Goal: Task Accomplishment & Management: Complete application form

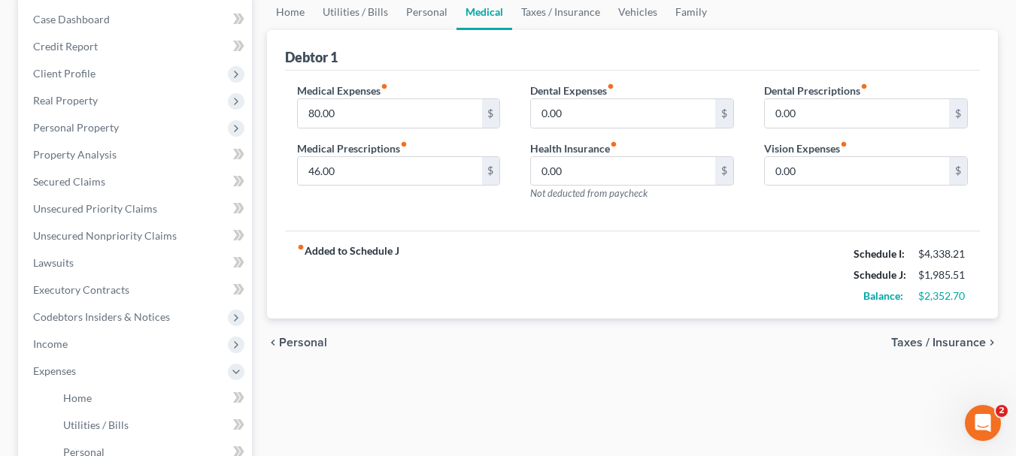
click at [919, 340] on span "Taxes / Insurance" at bounding box center [938, 343] width 95 height 12
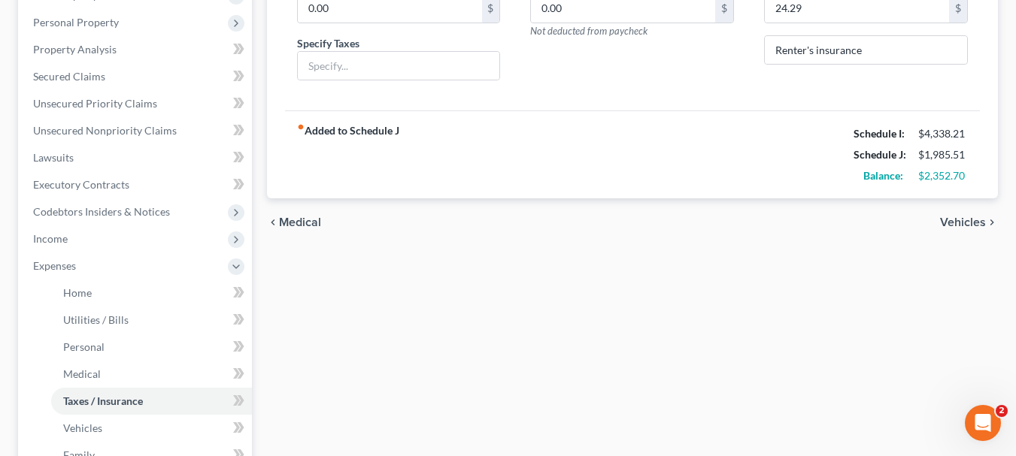
scroll to position [301, 0]
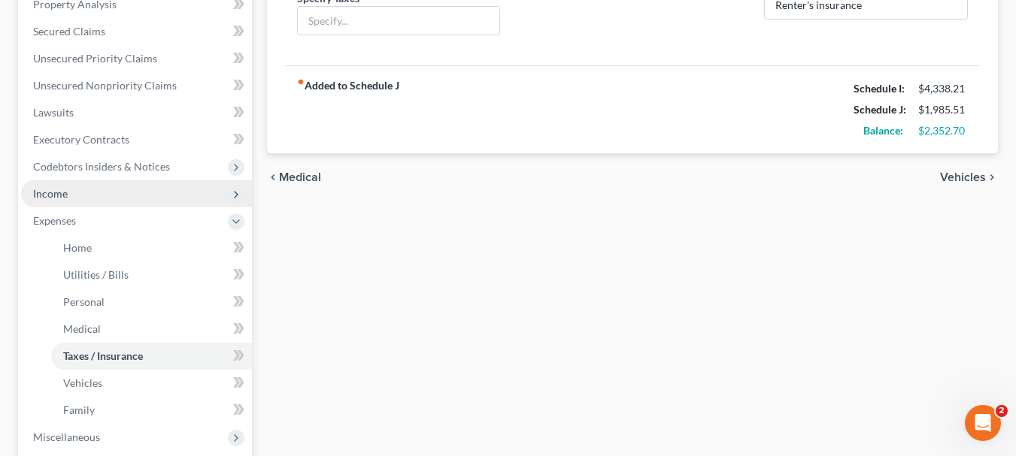
click at [47, 190] on span "Income" at bounding box center [50, 193] width 35 height 13
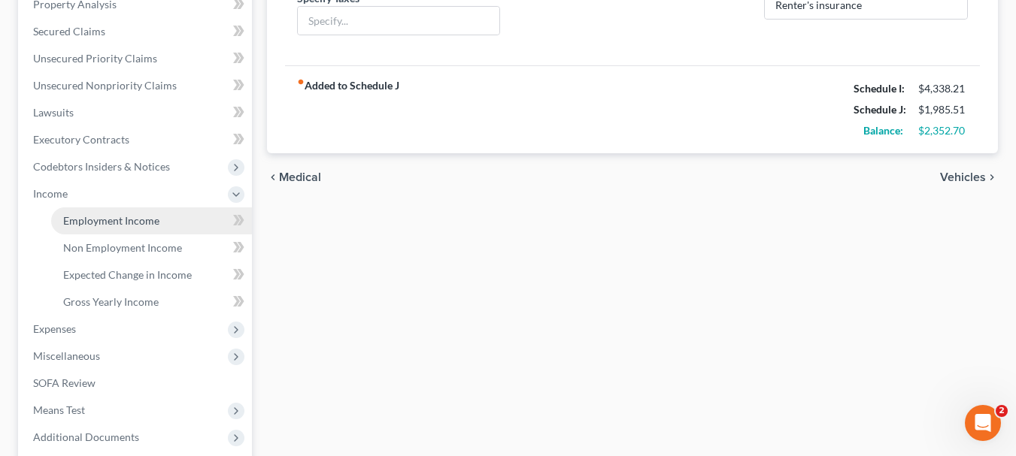
click at [79, 219] on span "Employment Income" at bounding box center [111, 220] width 96 height 13
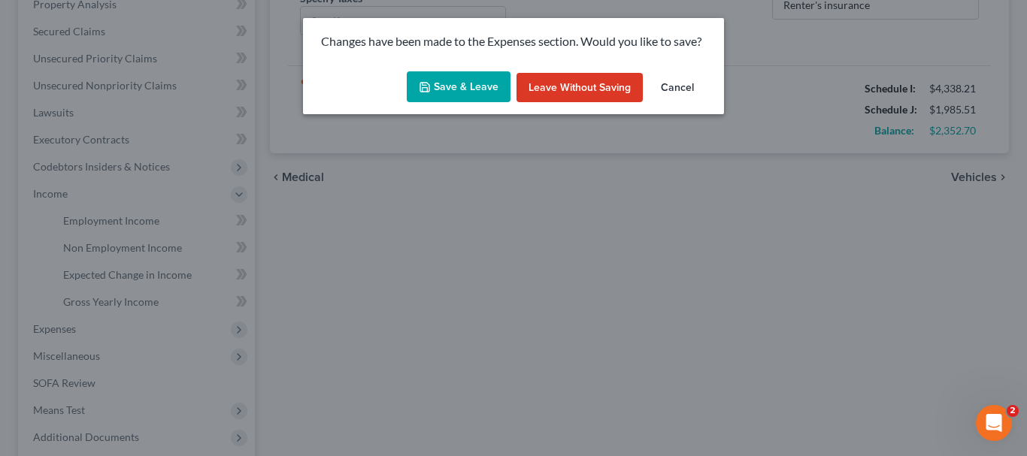
click at [479, 88] on button "Save & Leave" at bounding box center [459, 87] width 104 height 32
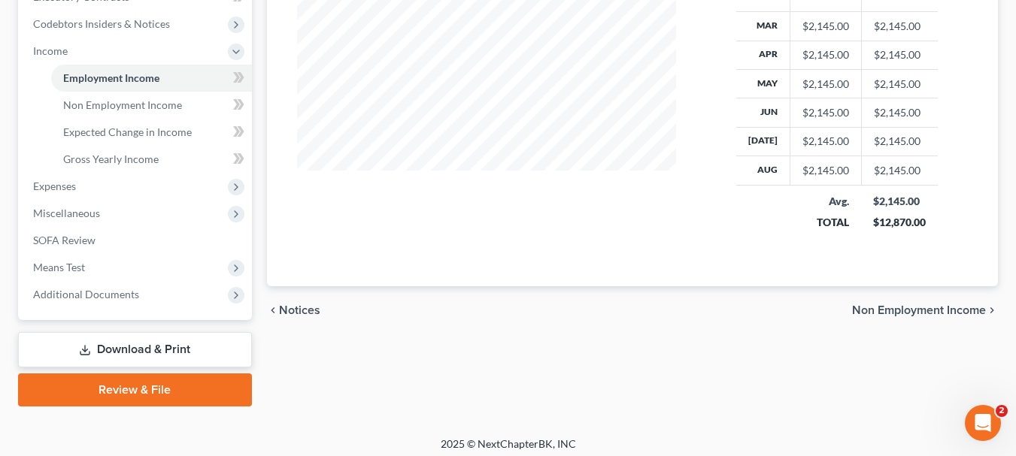
scroll to position [451, 0]
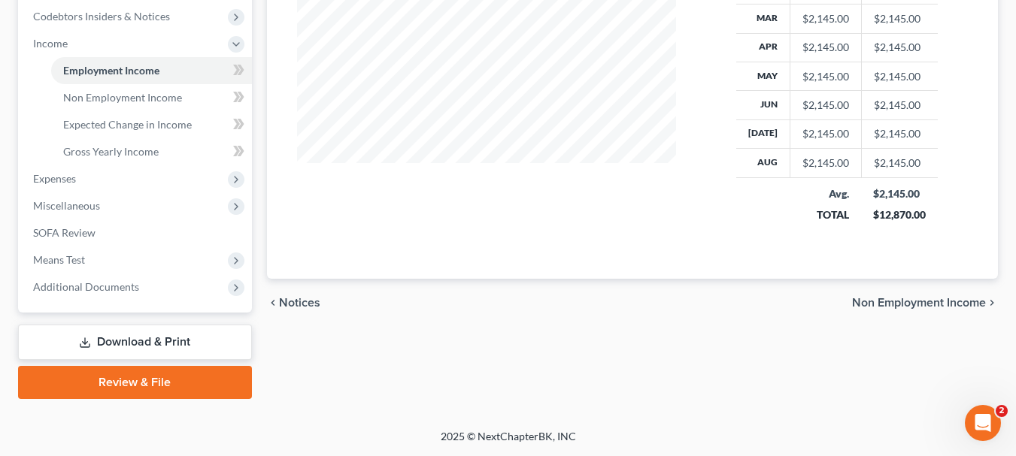
click at [940, 302] on span "Non Employment Income" at bounding box center [919, 303] width 134 height 12
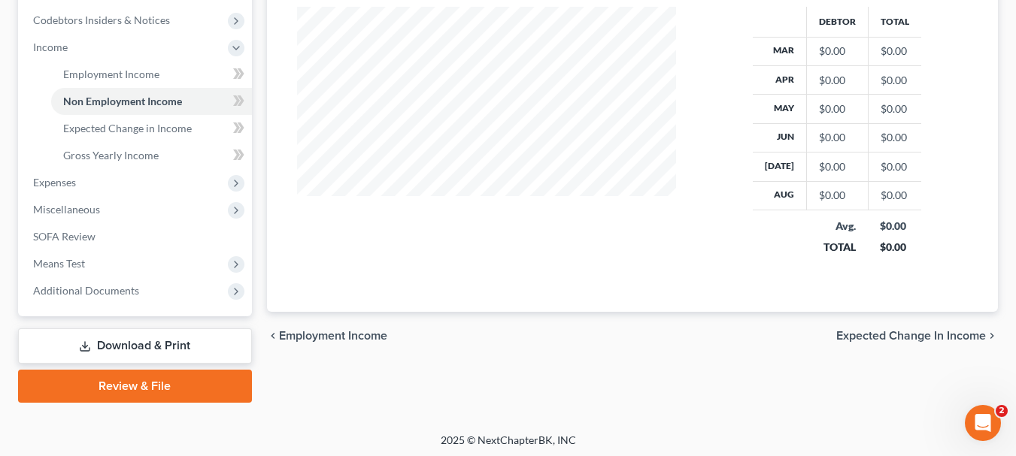
scroll to position [451, 0]
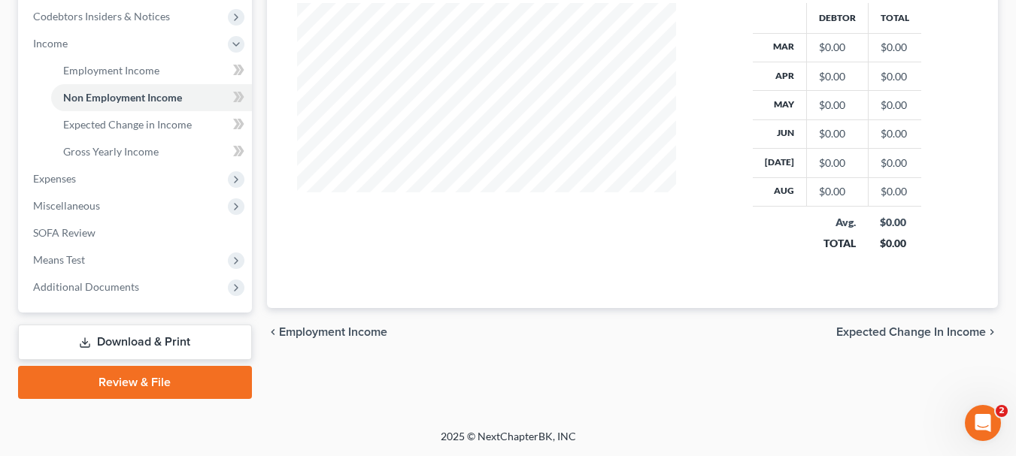
click at [928, 329] on span "Expected Change in Income" at bounding box center [911, 332] width 150 height 12
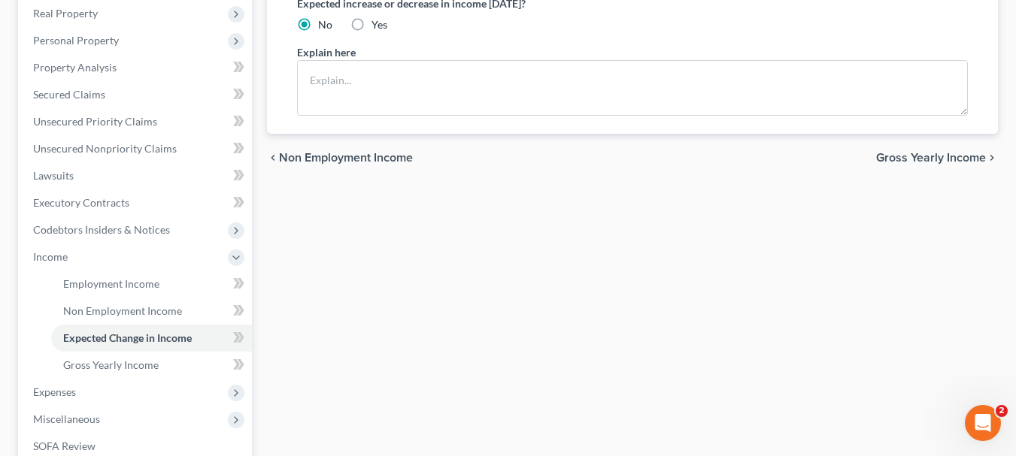
scroll to position [301, 0]
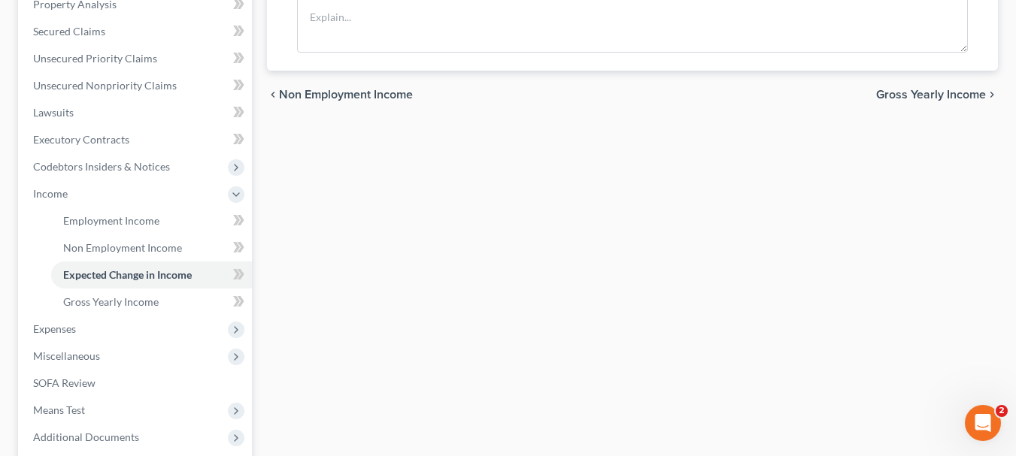
click at [919, 94] on span "Gross Yearly Income" at bounding box center [931, 95] width 110 height 12
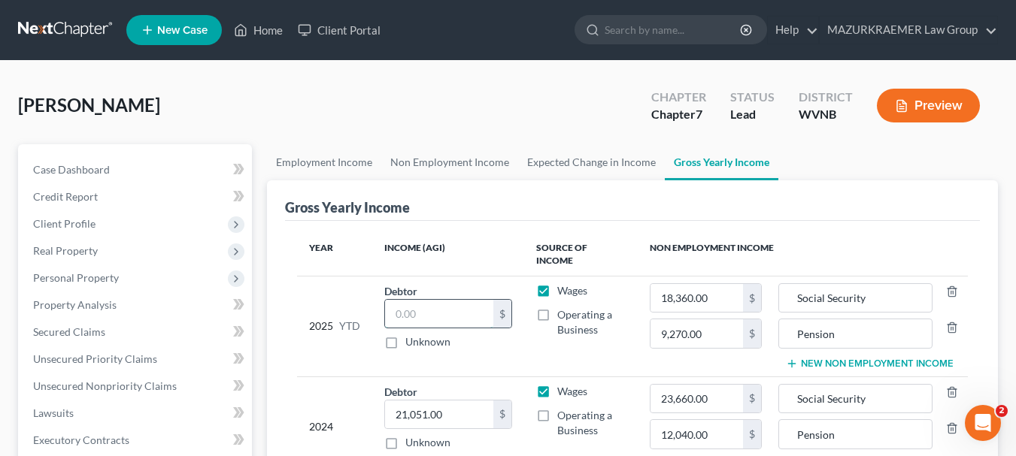
click at [394, 300] on input "text" at bounding box center [439, 314] width 109 height 29
click at [456, 305] on input "15,633" at bounding box center [439, 314] width 109 height 29
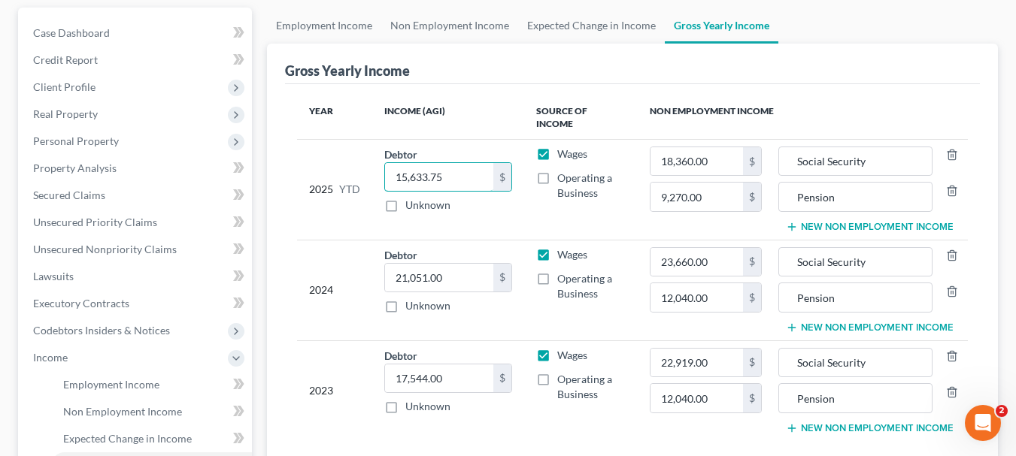
scroll to position [226, 0]
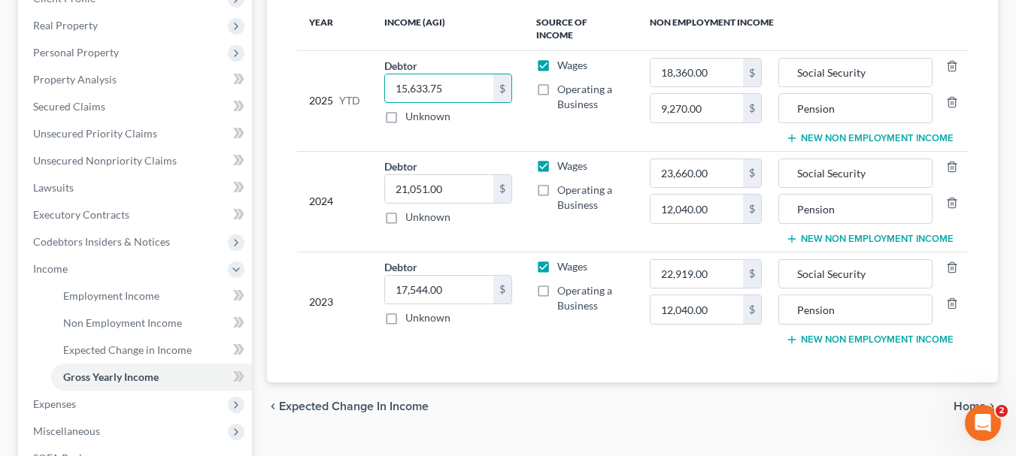
type input "15,633.75"
click at [961, 401] on span "Home" at bounding box center [969, 407] width 32 height 12
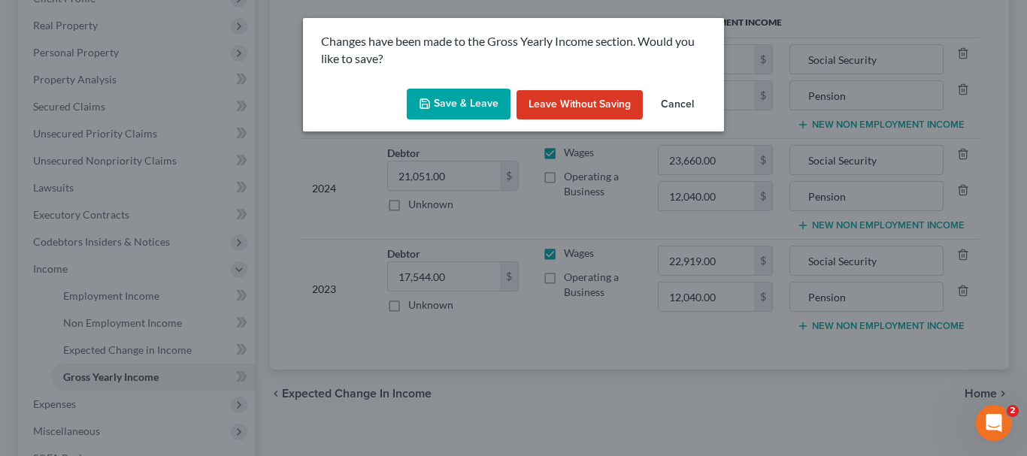
click at [456, 98] on button "Save & Leave" at bounding box center [459, 105] width 104 height 32
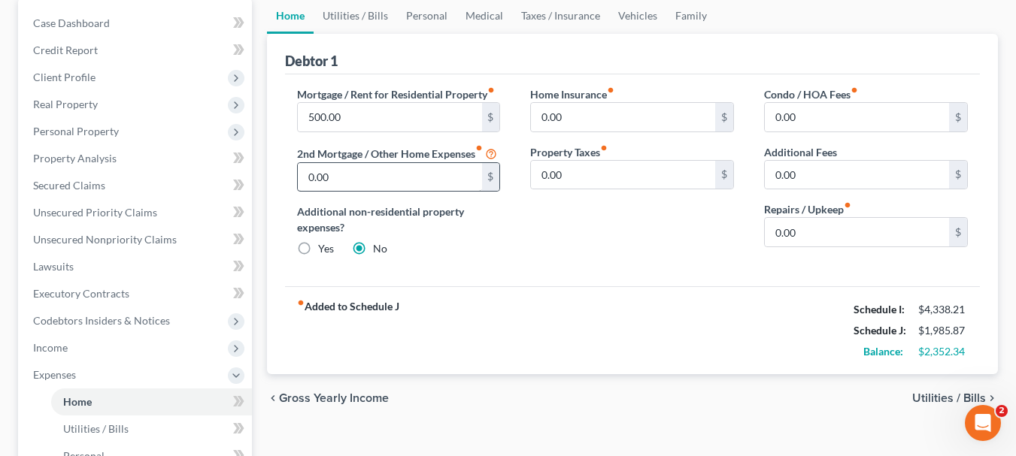
scroll to position [150, 0]
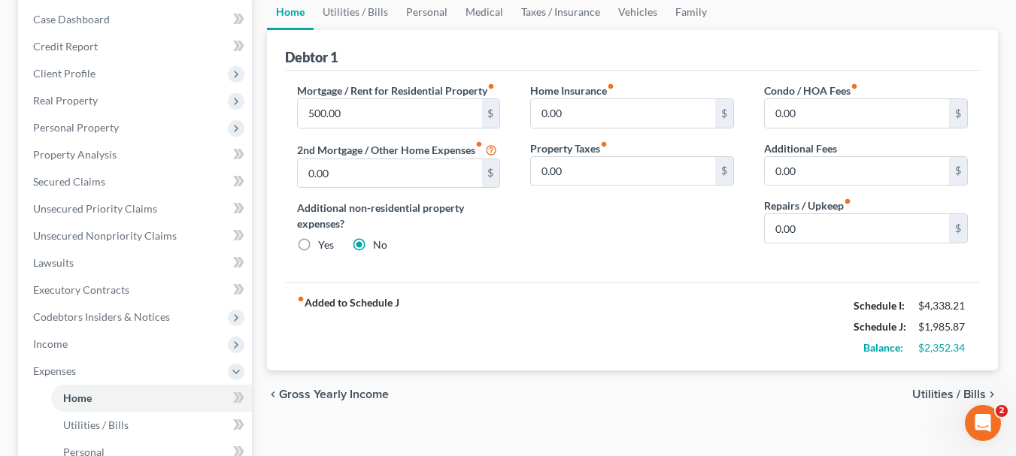
click at [931, 394] on span "Utilities / Bills" at bounding box center [949, 395] width 74 height 12
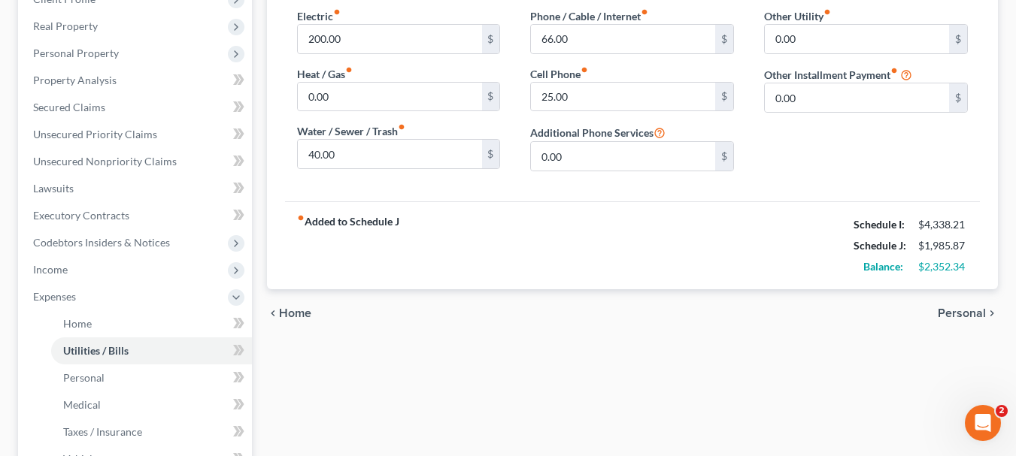
scroll to position [226, 0]
click at [947, 313] on span "Personal" at bounding box center [961, 313] width 48 height 12
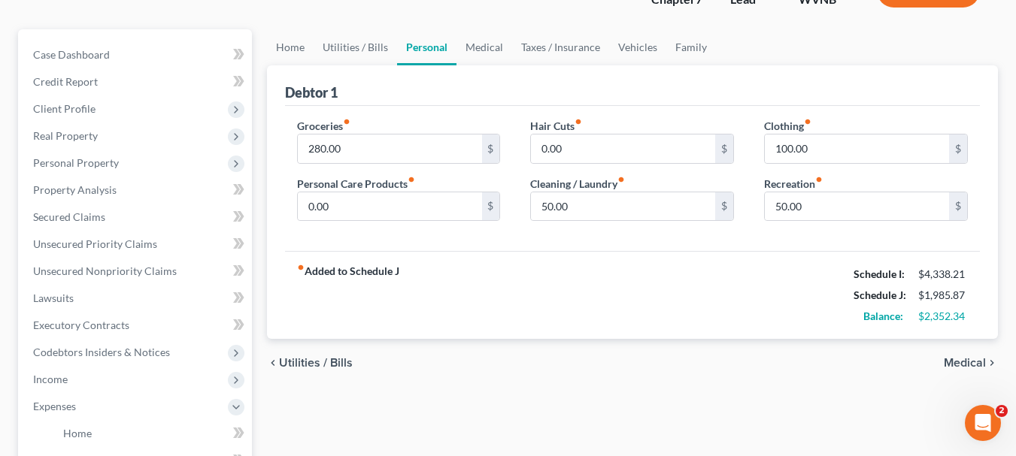
scroll to position [150, 0]
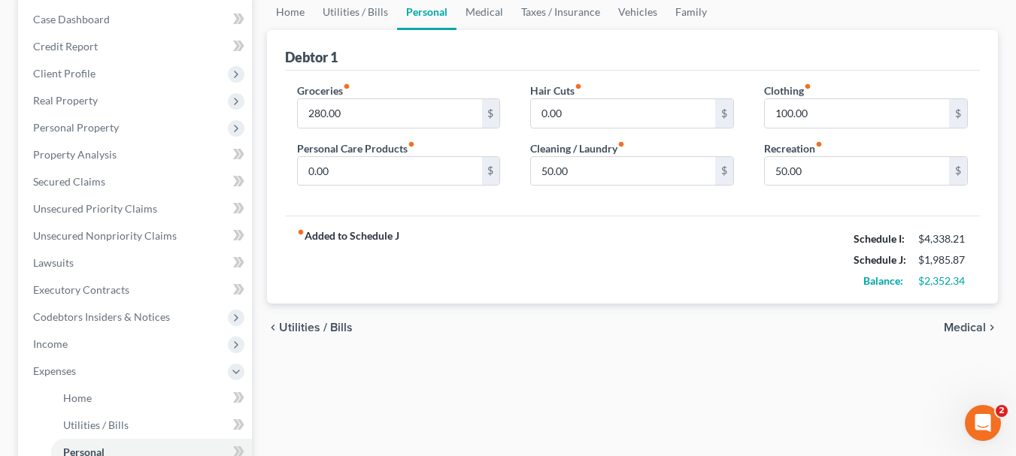
click at [977, 330] on span "Medical" at bounding box center [964, 328] width 42 height 12
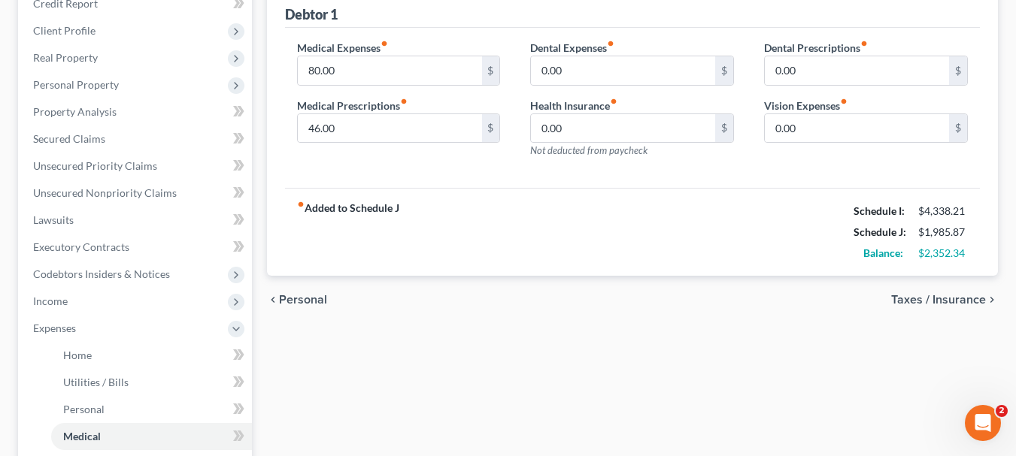
scroll to position [226, 0]
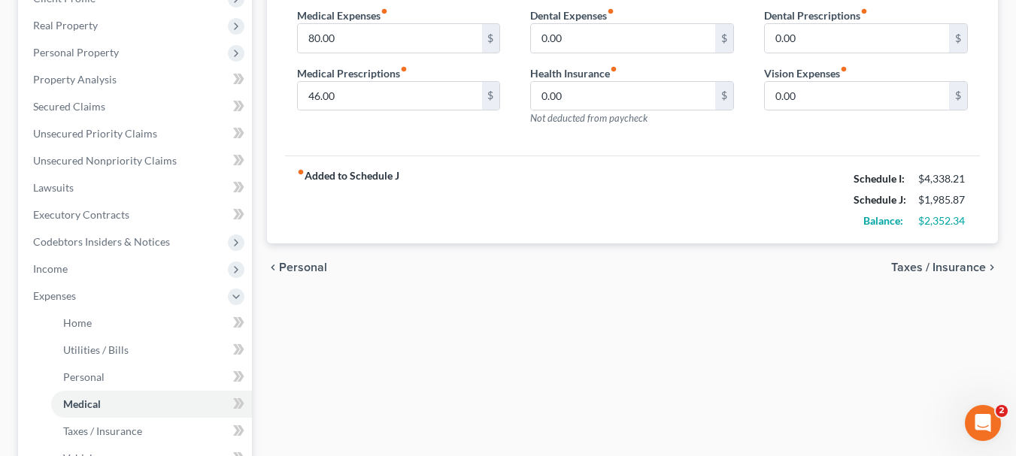
click at [965, 268] on span "Taxes / Insurance" at bounding box center [938, 268] width 95 height 12
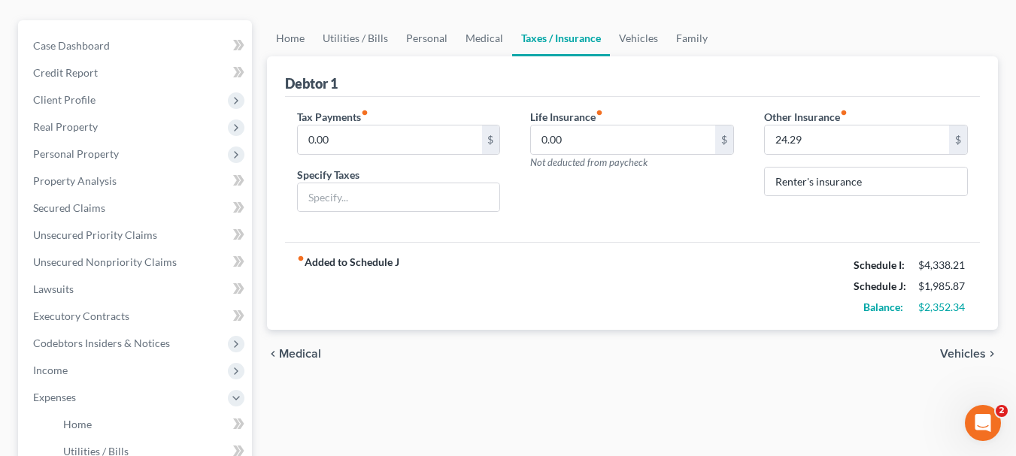
scroll to position [150, 0]
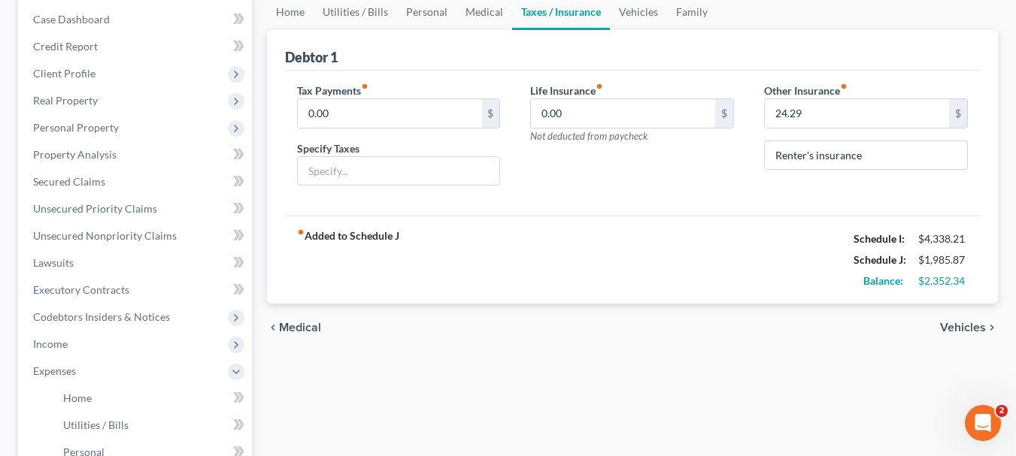
click at [943, 322] on span "Vehicles" at bounding box center [963, 328] width 46 height 12
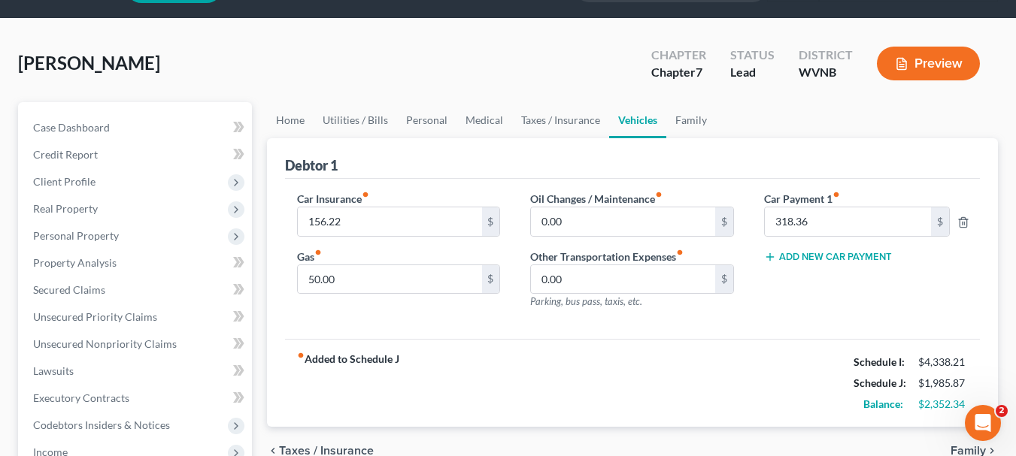
scroll to position [75, 0]
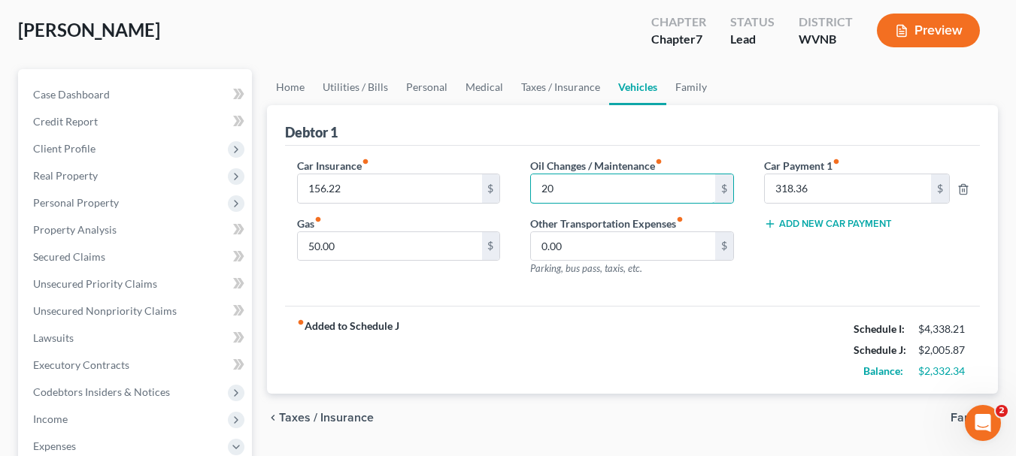
type input "20"
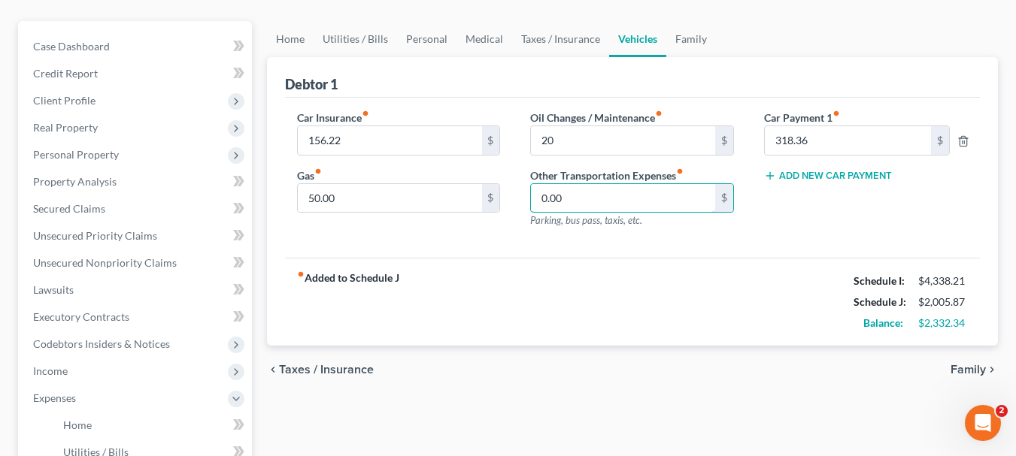
scroll to position [150, 0]
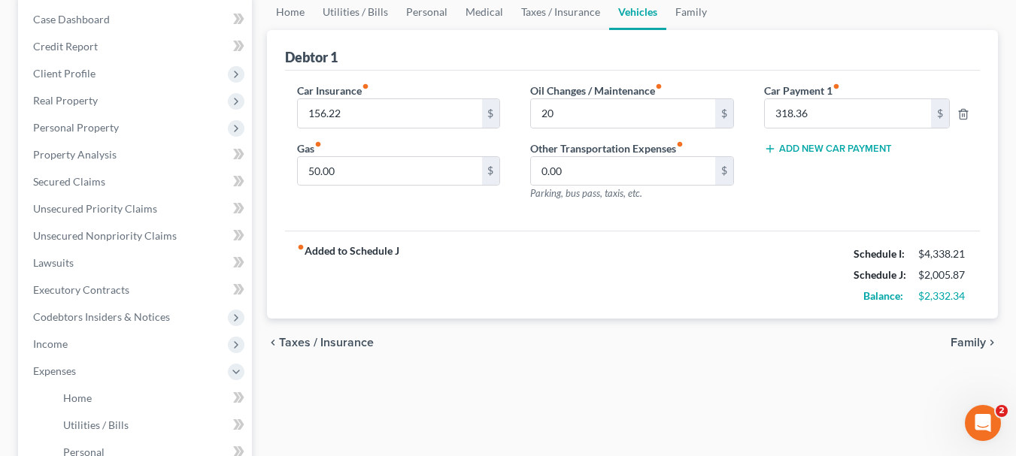
click at [961, 340] on span "Family" at bounding box center [967, 343] width 35 height 12
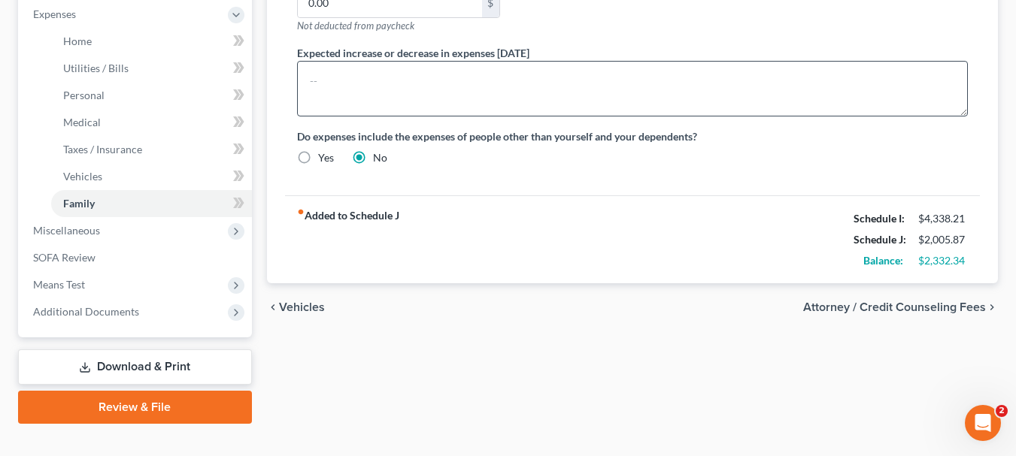
scroll to position [526, 0]
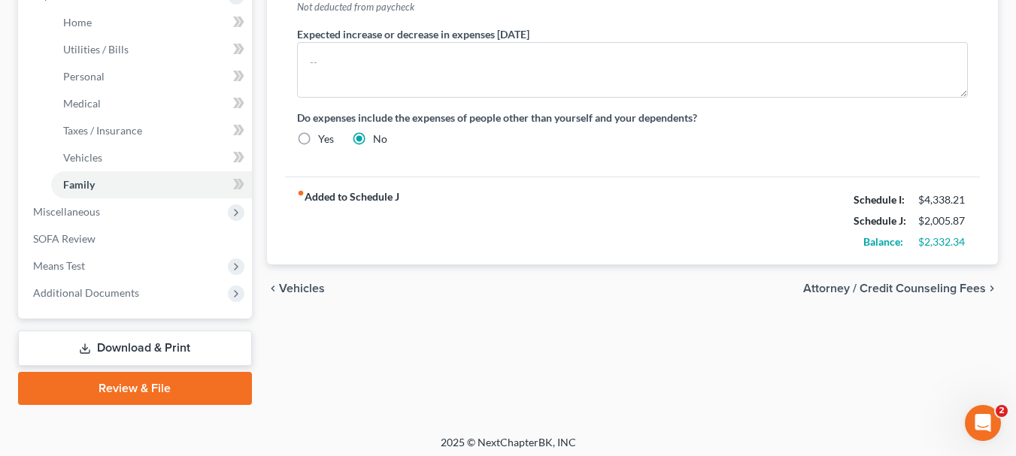
click at [907, 288] on span "Attorney / Credit Counseling Fees" at bounding box center [894, 289] width 183 height 12
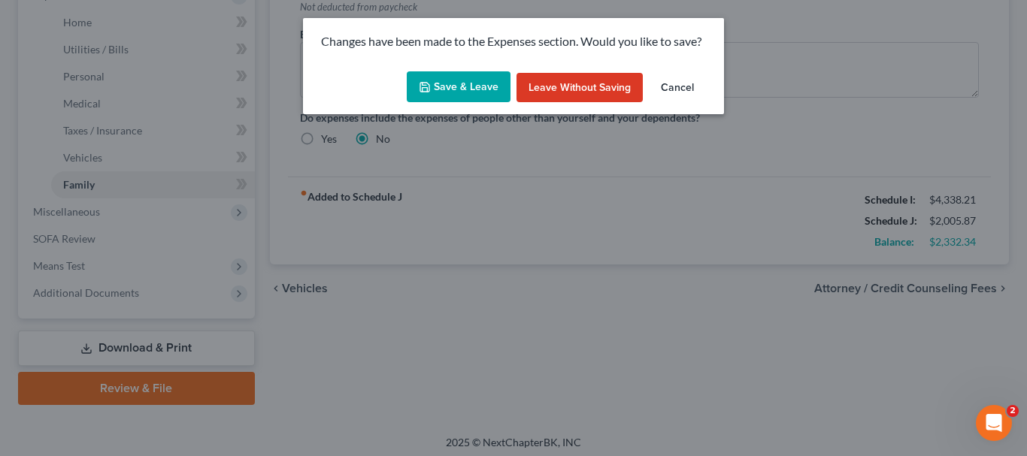
click at [461, 86] on button "Save & Leave" at bounding box center [459, 87] width 104 height 32
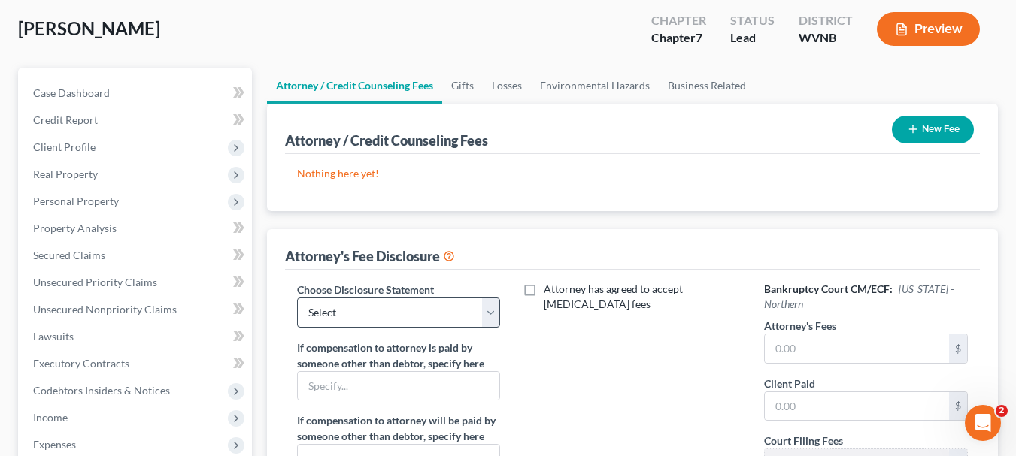
scroll to position [150, 0]
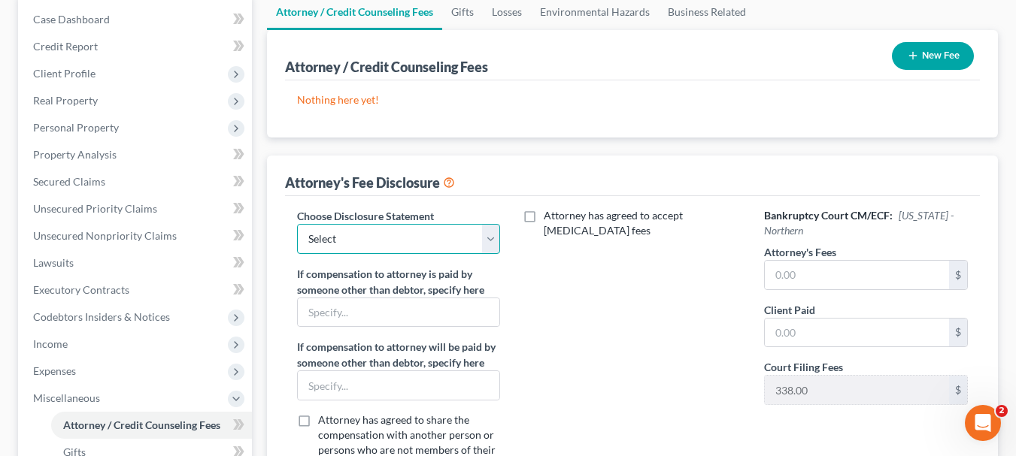
click at [486, 238] on select "Select Esquire Esquire" at bounding box center [399, 239] width 204 height 30
select select "0"
click at [297, 224] on select "Select Esquire Esquire" at bounding box center [399, 239] width 204 height 30
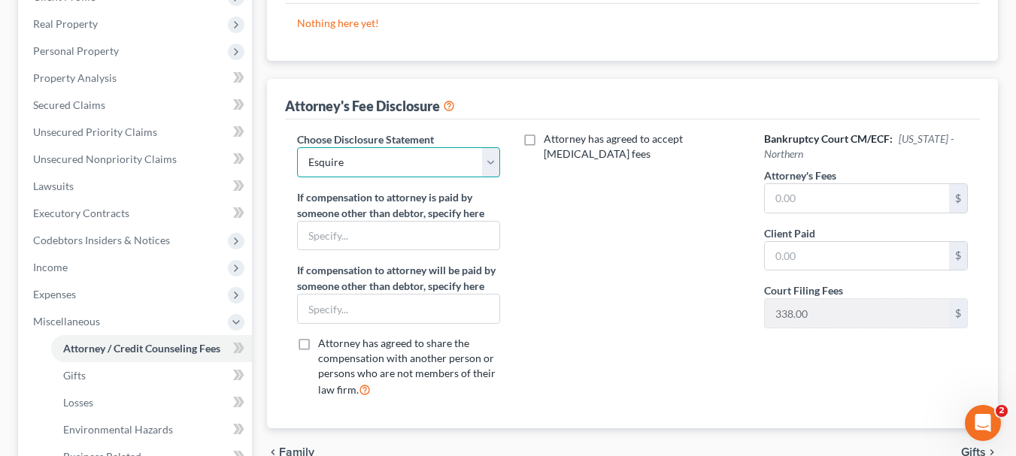
scroll to position [301, 0]
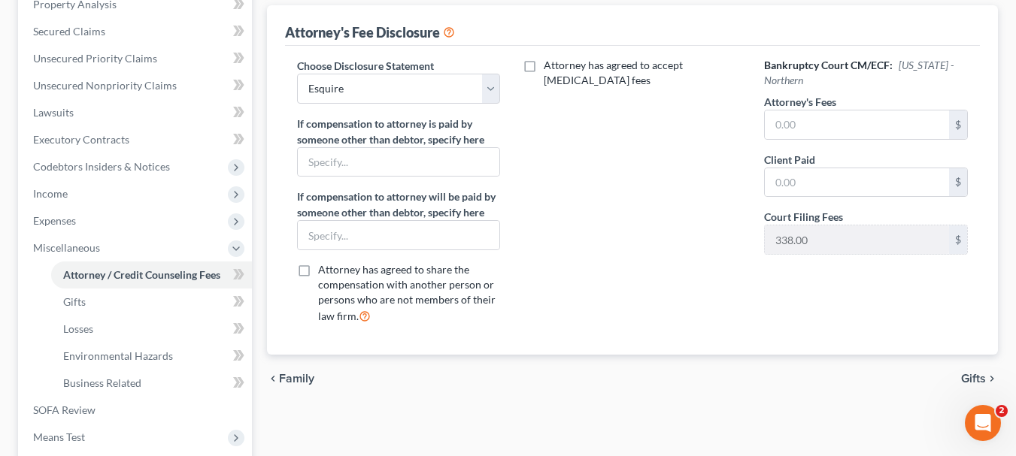
click at [544, 68] on label "Attorney has agreed to accept [MEDICAL_DATA] fees" at bounding box center [643, 73] width 198 height 30
click at [550, 68] on input "Attorney has agreed to accept [MEDICAL_DATA] fees" at bounding box center [555, 63] width 10 height 10
checkbox input "true"
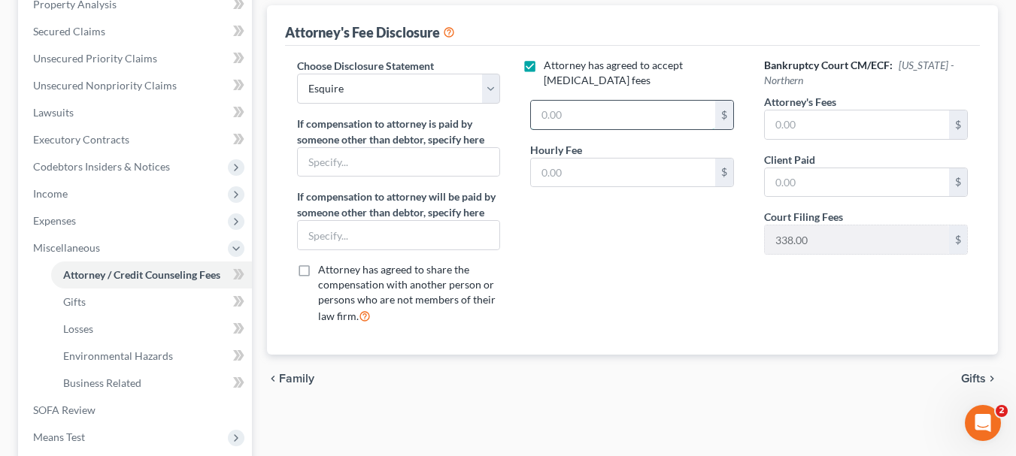
click at [577, 116] on input "text" at bounding box center [623, 115] width 184 height 29
type input "1,500"
click at [777, 133] on input "text" at bounding box center [857, 125] width 184 height 29
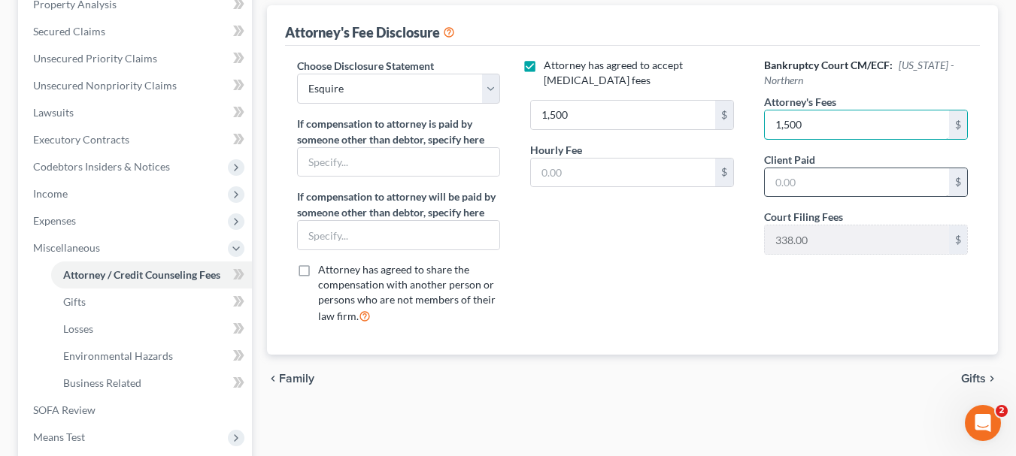
type input "1,500"
click at [816, 183] on input "text" at bounding box center [857, 182] width 184 height 29
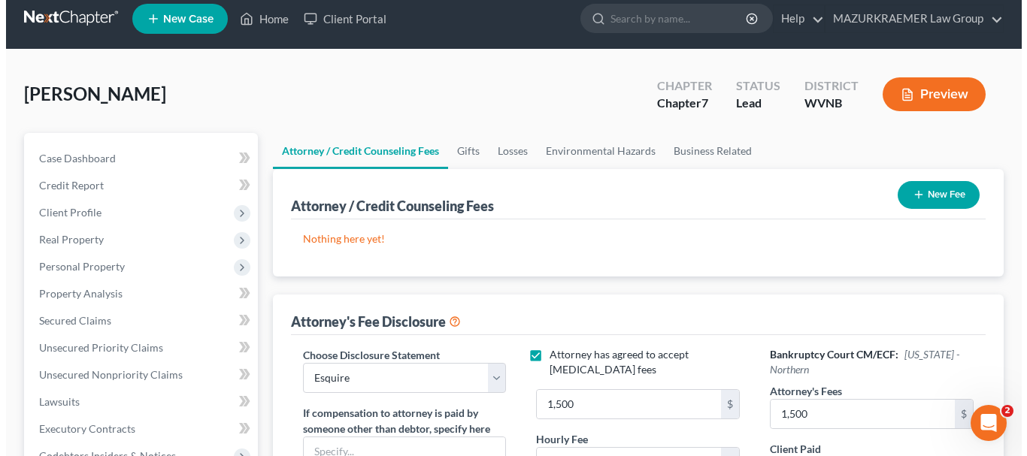
scroll to position [0, 0]
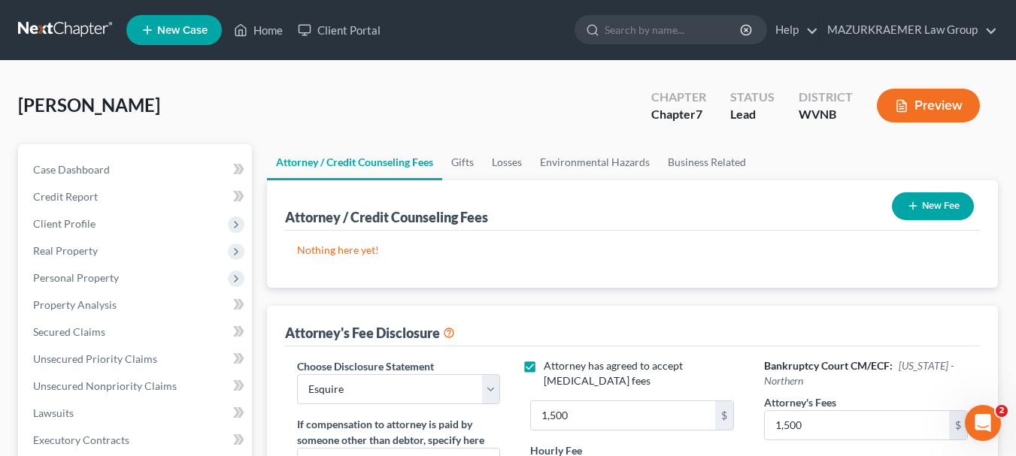
click at [959, 204] on button "New Fee" at bounding box center [933, 206] width 82 height 28
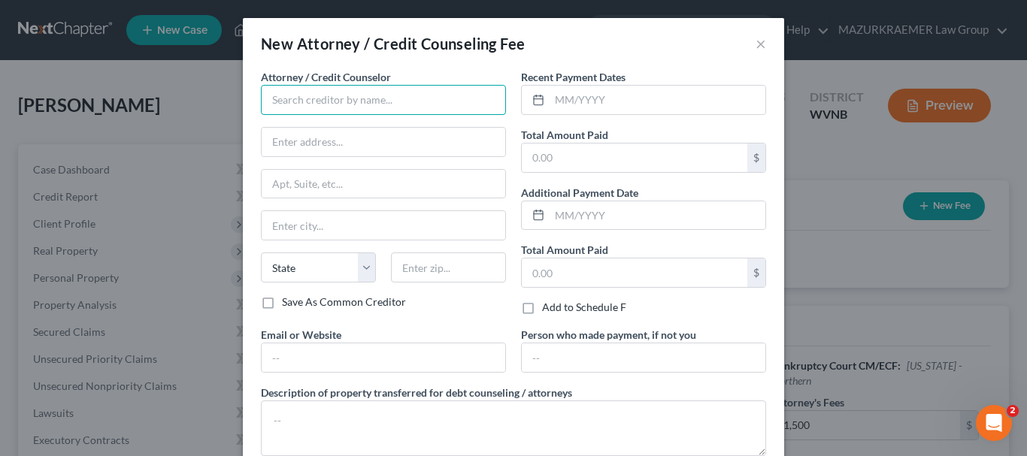
click at [369, 98] on input "text" at bounding box center [383, 100] width 245 height 30
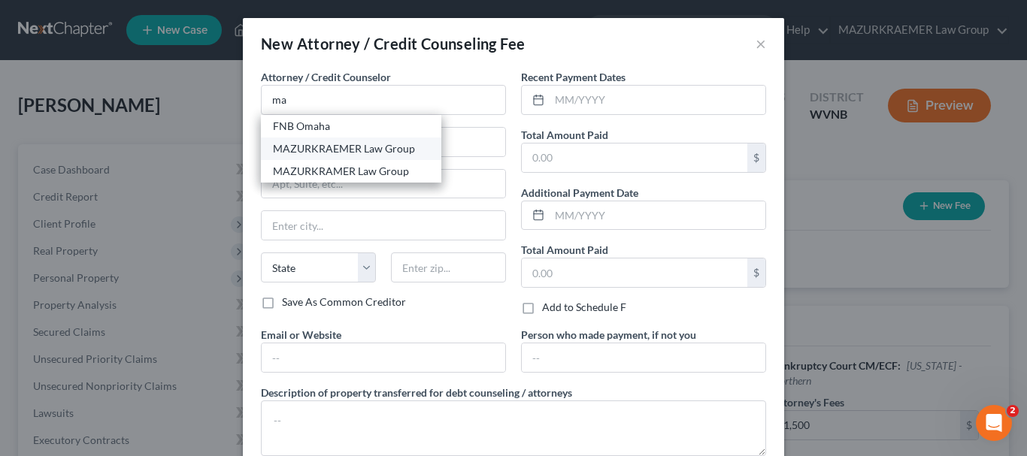
click at [378, 148] on div "MAZURKRAEMER Law Group" at bounding box center [351, 148] width 156 height 15
type input "MAZURKRAEMER Law Group"
type input "[STREET_ADDRESS]"
type input "[GEOGRAPHIC_DATA]"
select select "39"
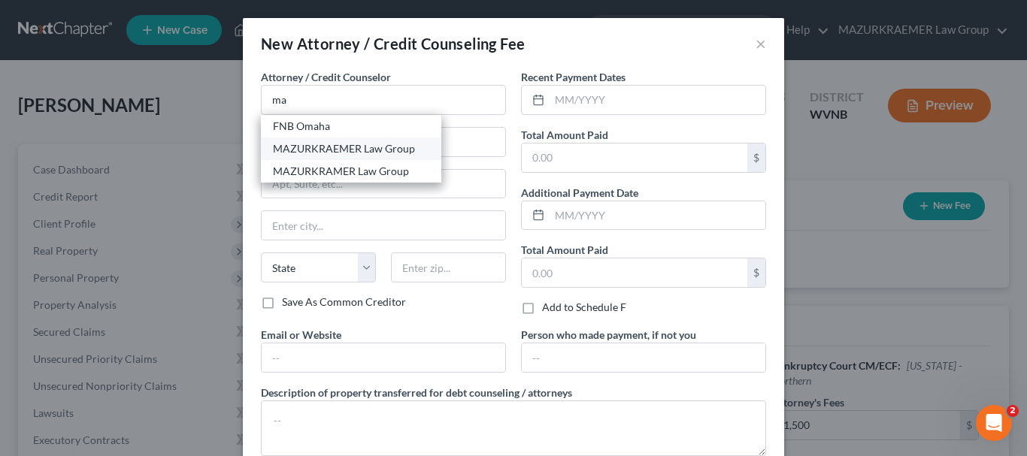
type input "15228"
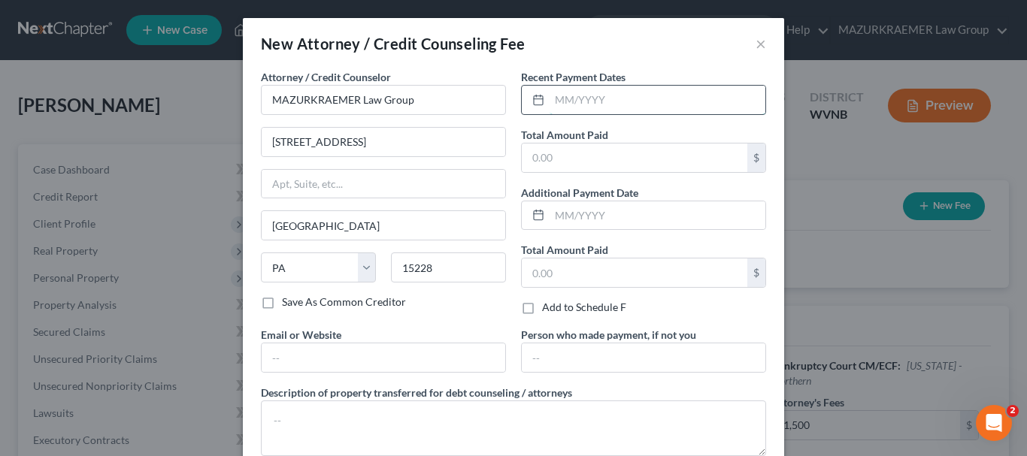
click at [563, 101] on input "text" at bounding box center [658, 100] width 216 height 29
type input "09/2025, 10/2025"
click at [556, 159] on input "text" at bounding box center [635, 158] width 226 height 29
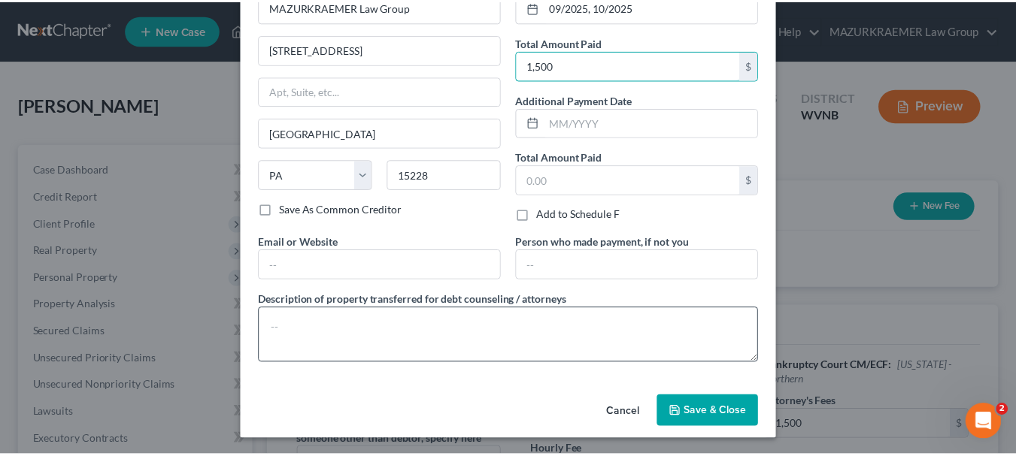
scroll to position [95, 0]
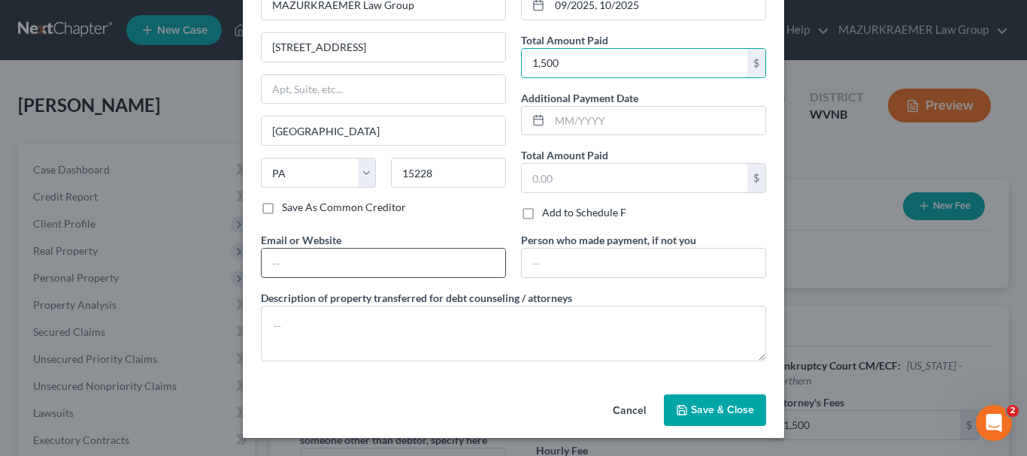
type input "1,500"
click at [366, 255] on input "text" at bounding box center [384, 263] width 244 height 29
type input "[DOMAIN_NAME]"
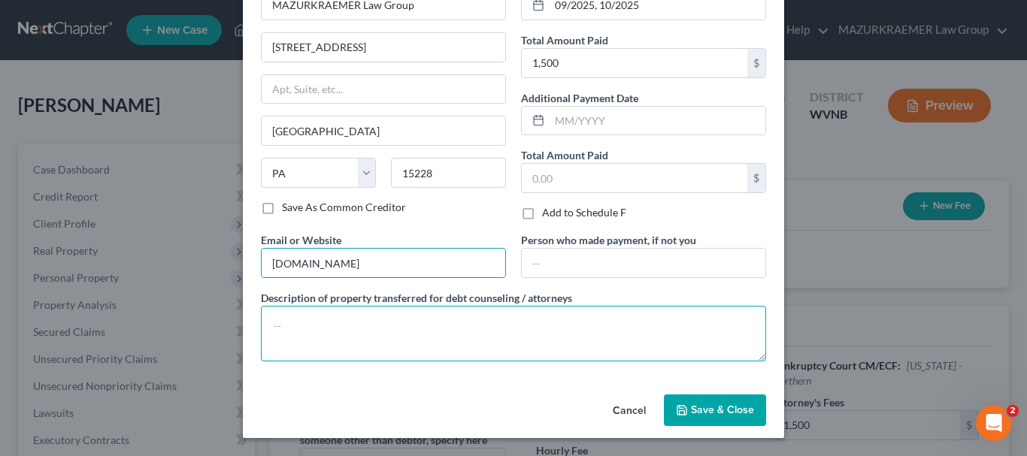
click at [382, 322] on textarea at bounding box center [513, 334] width 505 height 56
type textarea "A"
click at [382, 322] on textarea at bounding box center [513, 334] width 505 height 56
type textarea "A"
type textarea "Attorney Costs and Fees"
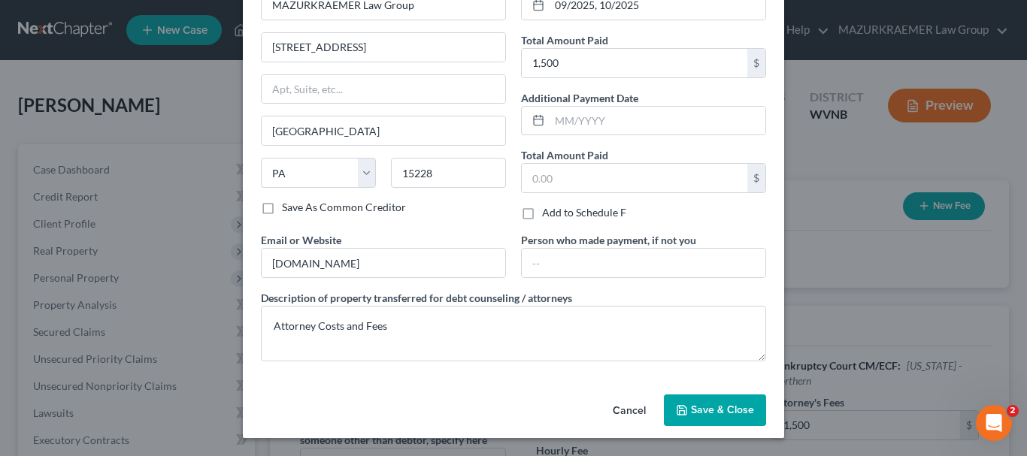
click at [728, 415] on span "Save & Close" at bounding box center [722, 410] width 63 height 13
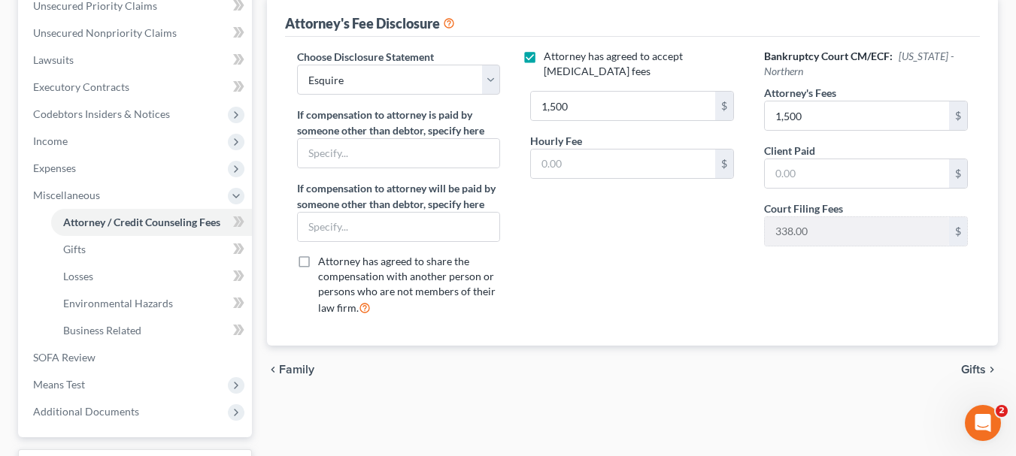
scroll to position [376, 0]
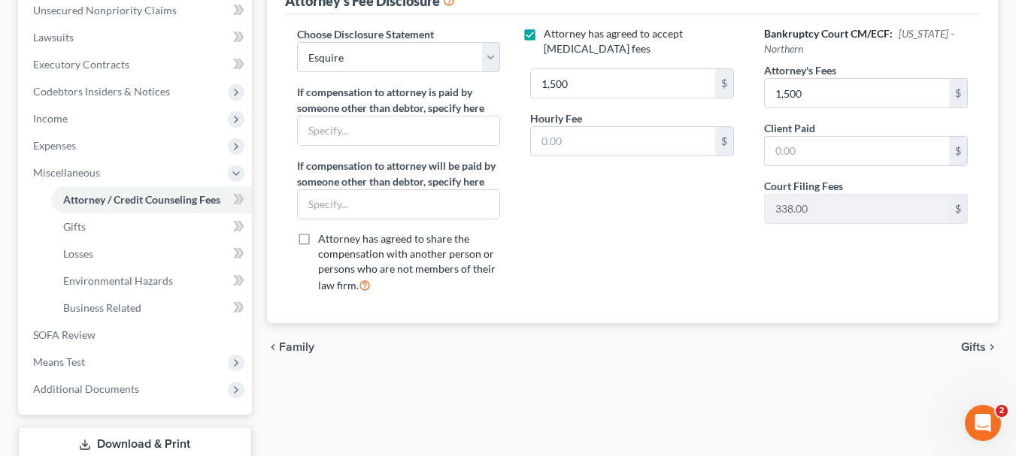
click at [970, 347] on span "Gifts" at bounding box center [973, 347] width 25 height 12
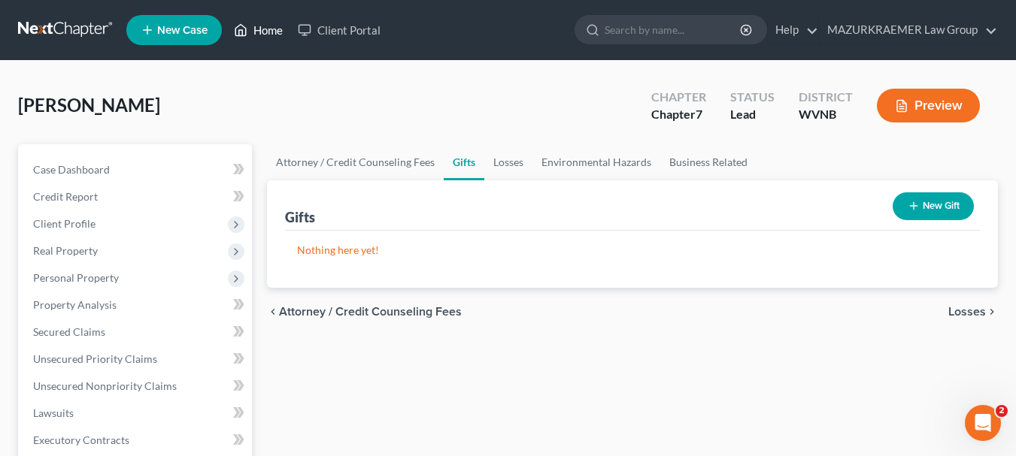
click at [262, 32] on link "Home" at bounding box center [258, 30] width 64 height 27
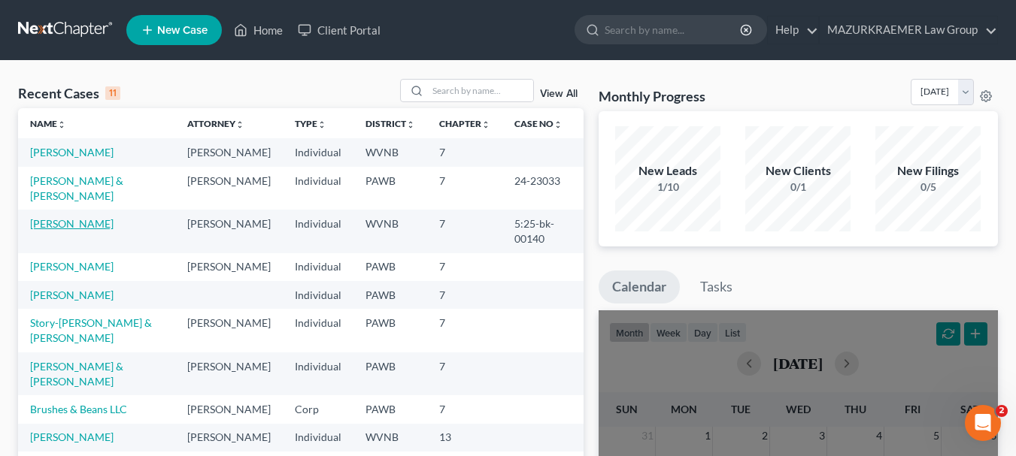
click at [81, 230] on link "[PERSON_NAME]" at bounding box center [71, 223] width 83 height 13
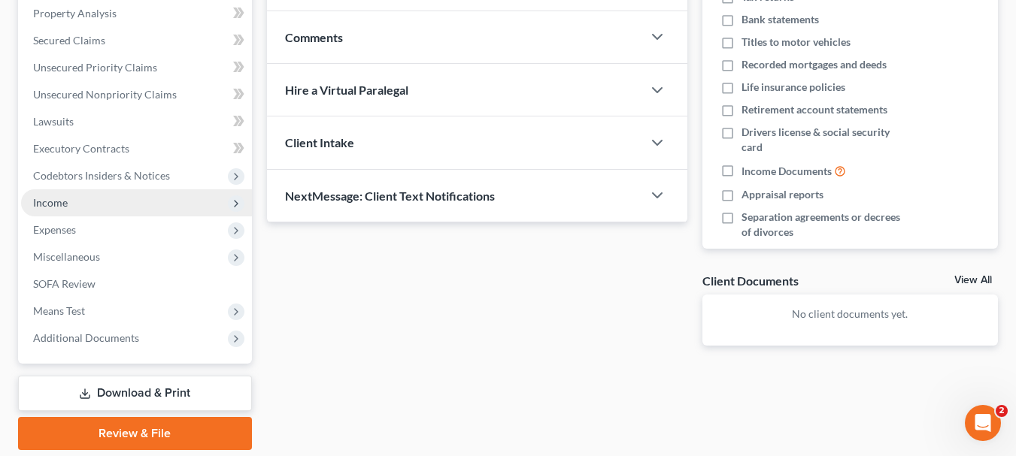
scroll to position [343, 0]
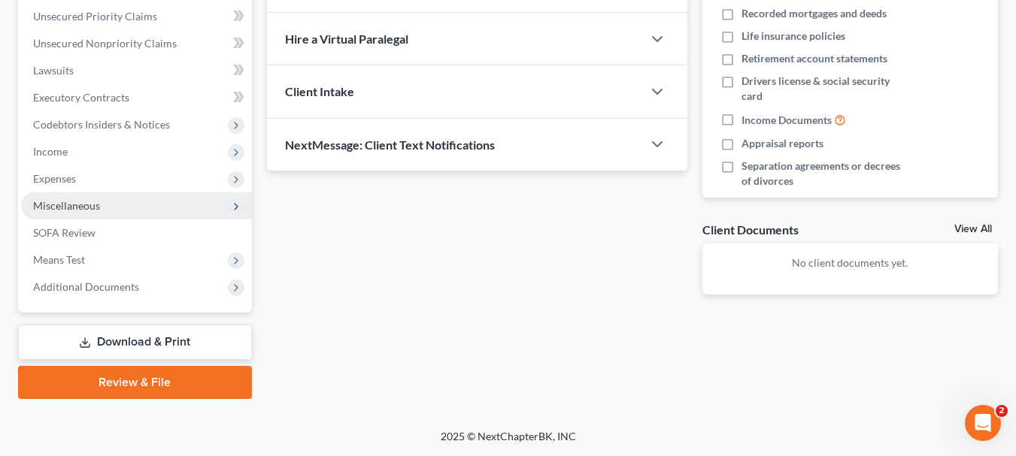
click at [71, 204] on span "Miscellaneous" at bounding box center [66, 205] width 67 height 13
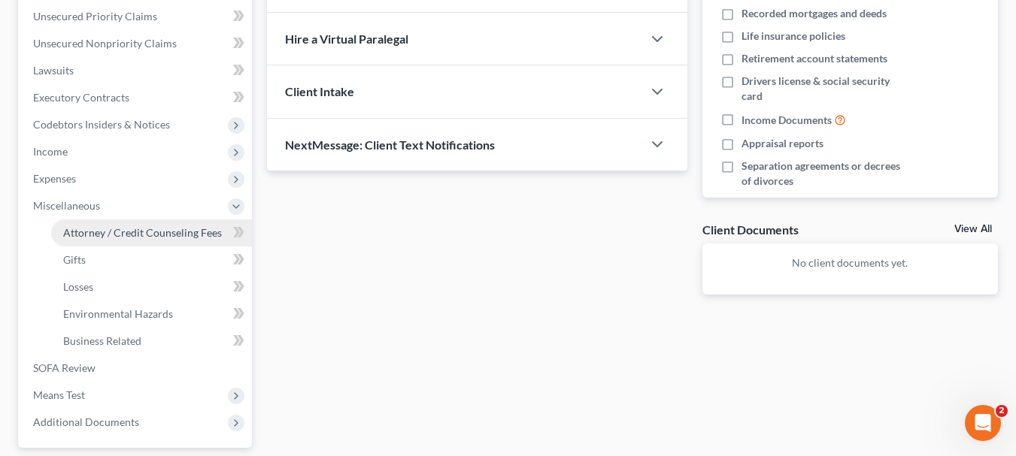
click at [126, 232] on span "Attorney / Credit Counseling Fees" at bounding box center [142, 232] width 159 height 13
select select "1"
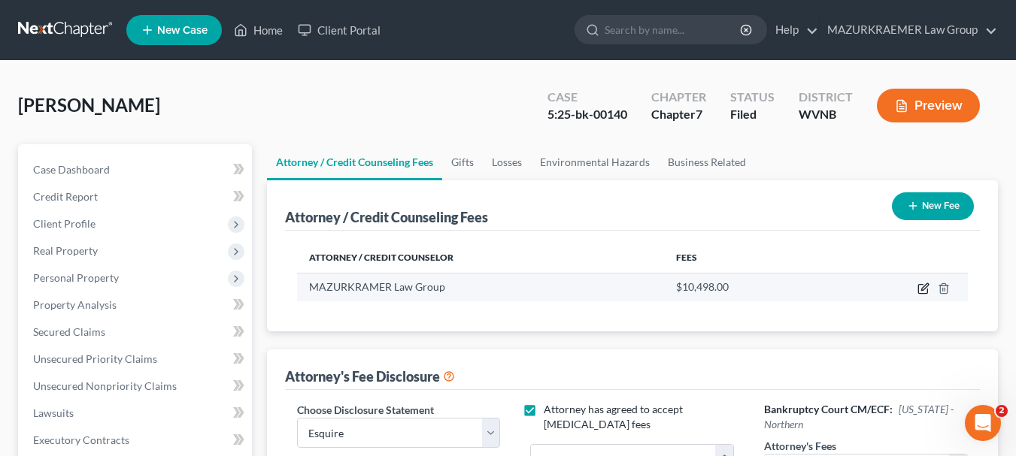
click at [925, 289] on icon "button" at bounding box center [924, 286] width 7 height 7
select select "51"
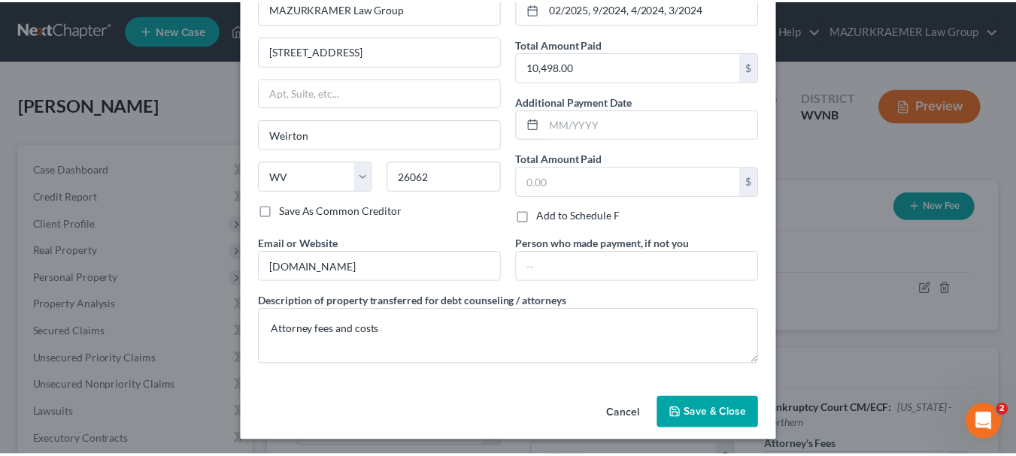
scroll to position [95, 0]
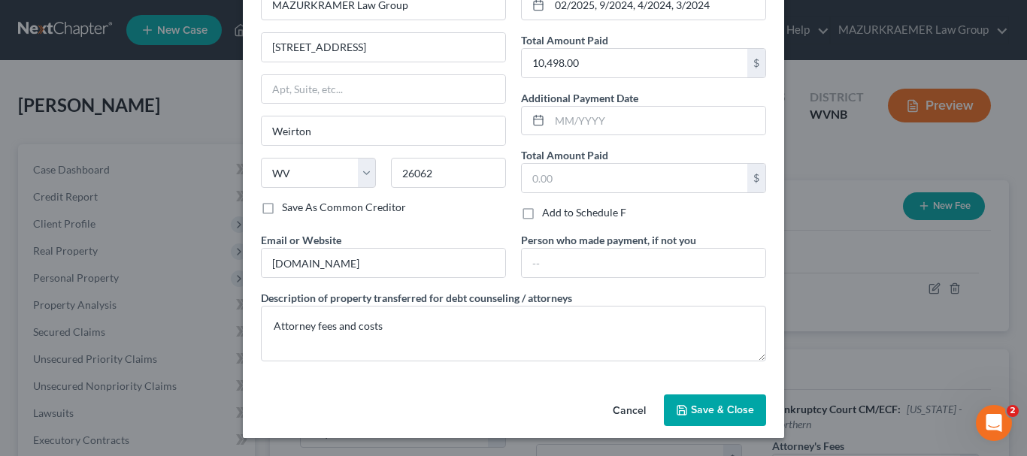
click at [721, 409] on span "Save & Close" at bounding box center [722, 410] width 63 height 13
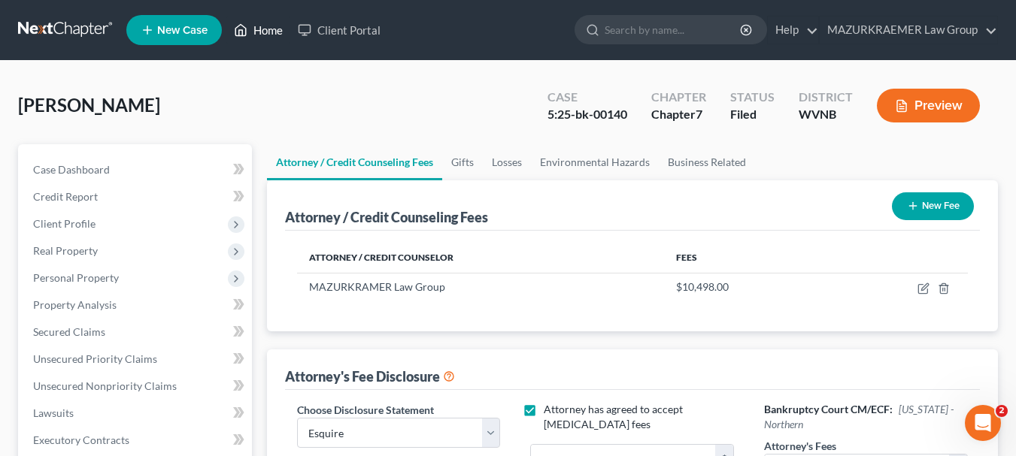
click at [273, 29] on link "Home" at bounding box center [258, 30] width 64 height 27
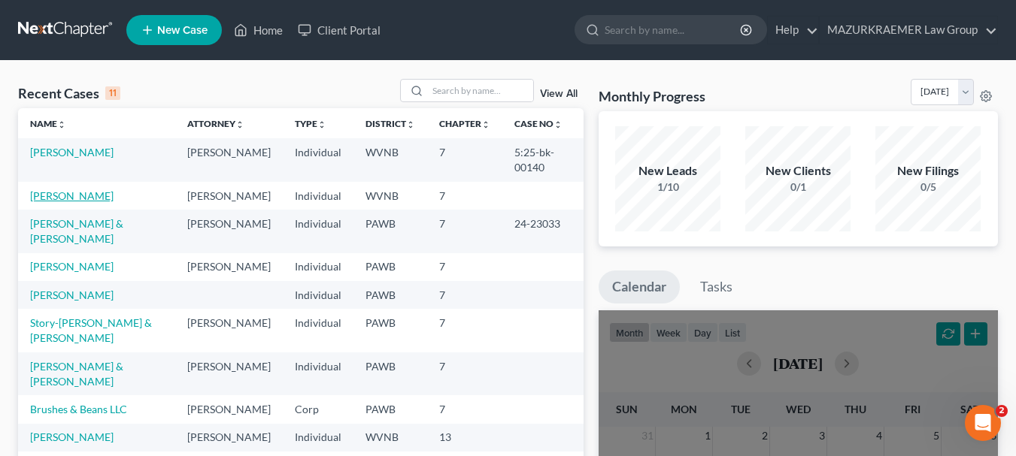
click at [95, 197] on link "[PERSON_NAME]" at bounding box center [71, 195] width 83 height 13
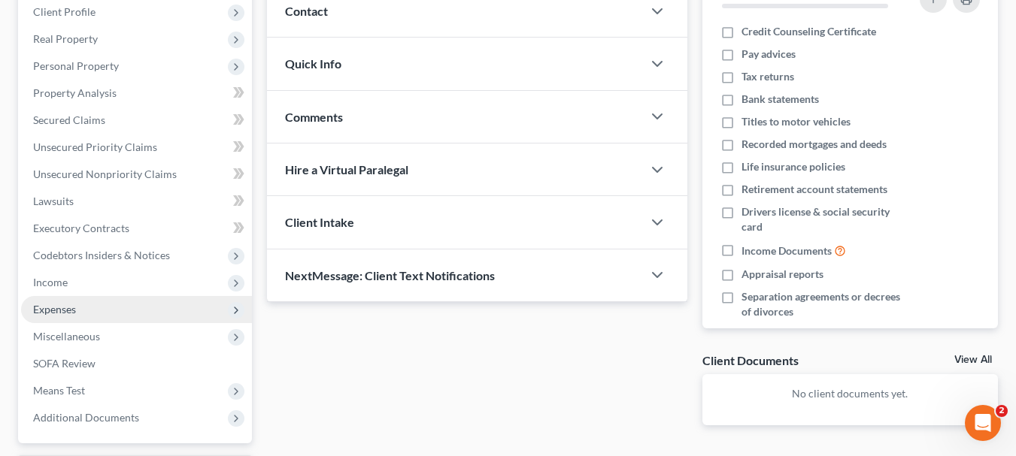
scroll to position [226, 0]
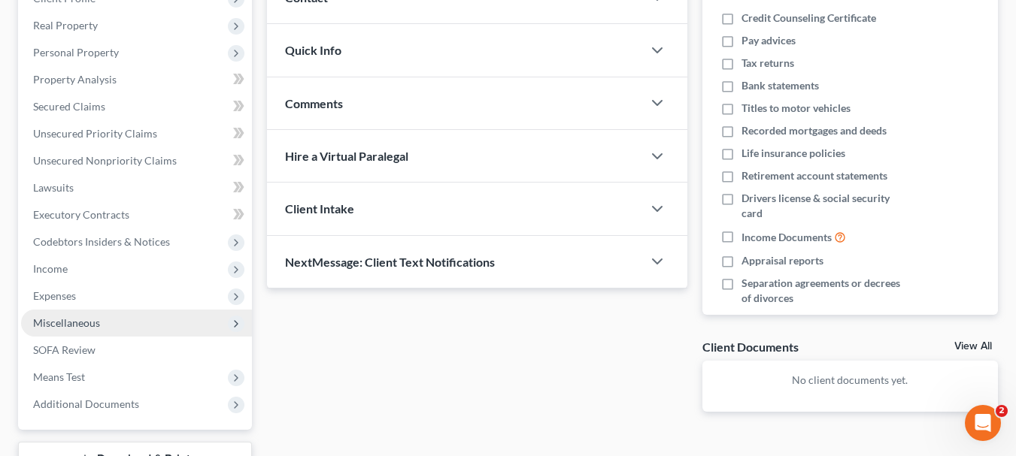
click at [74, 323] on span "Miscellaneous" at bounding box center [66, 322] width 67 height 13
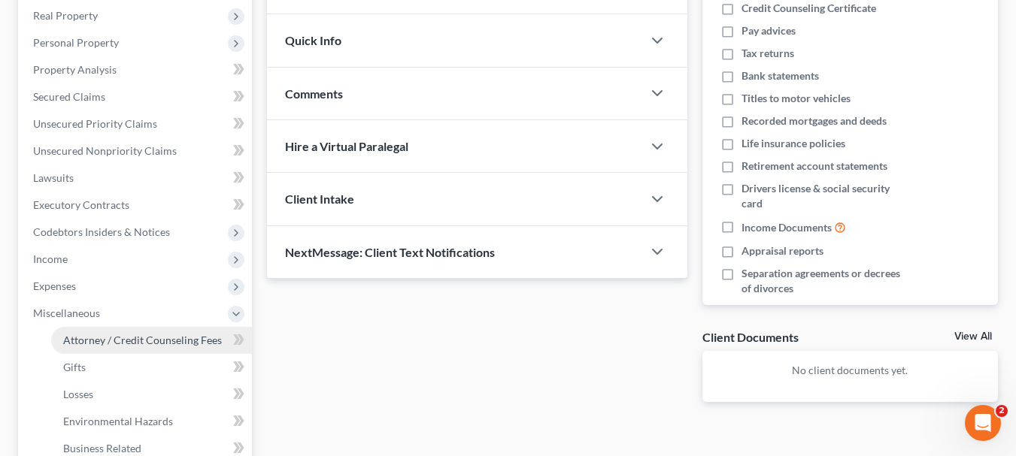
scroll to position [301, 0]
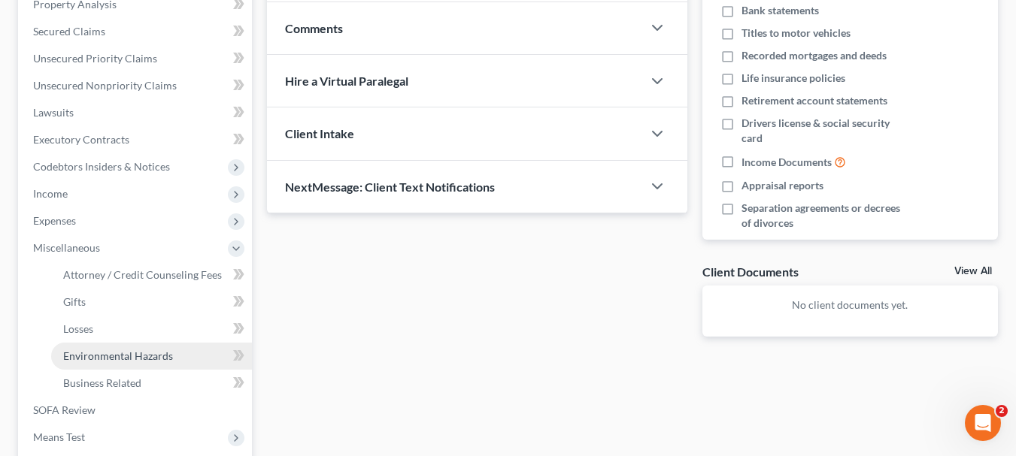
click at [144, 362] on link "Environmental Hazards" at bounding box center [151, 356] width 201 height 27
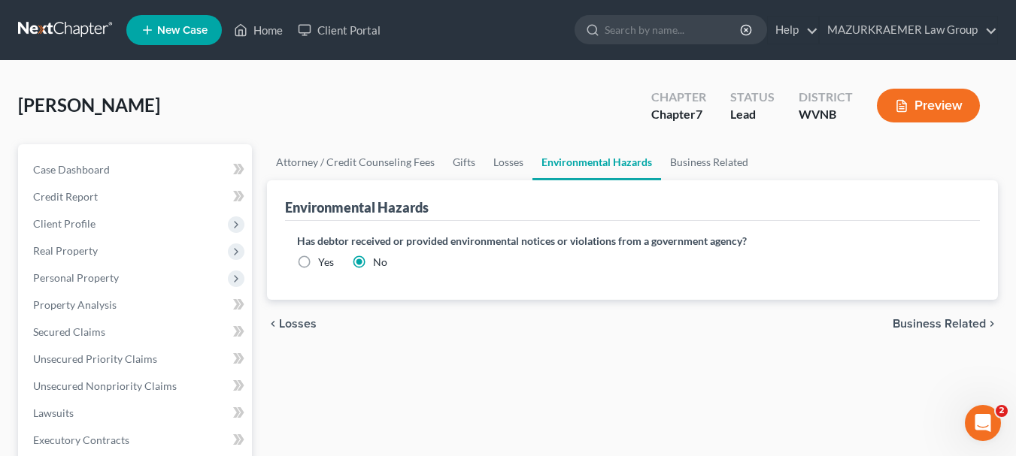
click at [964, 319] on span "Business Related" at bounding box center [938, 324] width 93 height 12
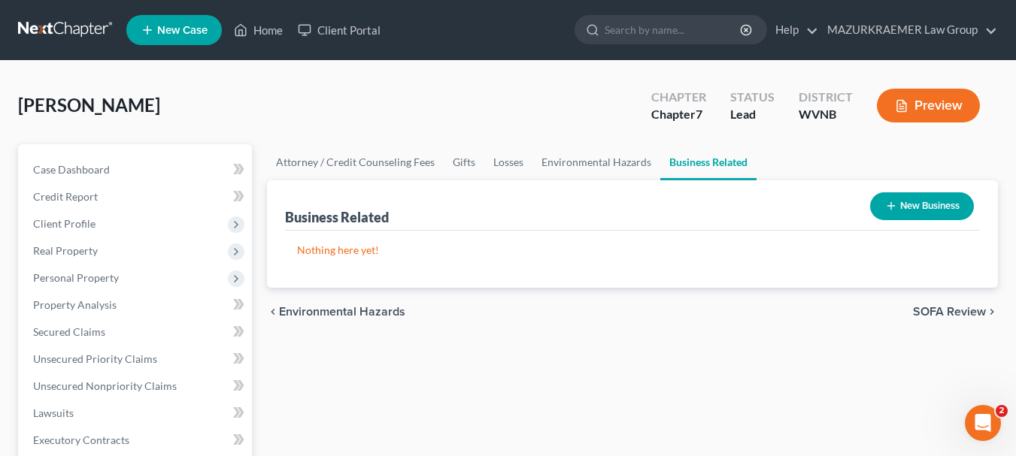
click at [940, 311] on span "SOFA Review" at bounding box center [949, 312] width 73 height 12
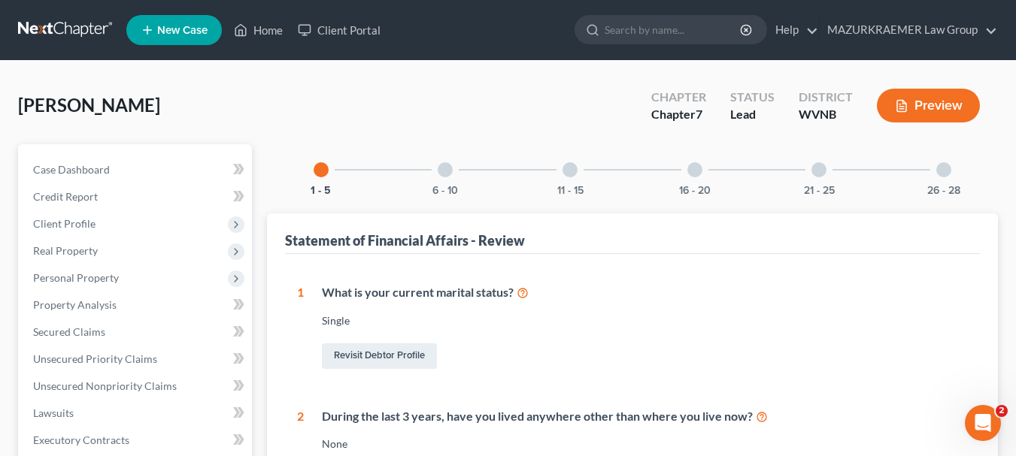
click at [446, 168] on div at bounding box center [445, 169] width 15 height 15
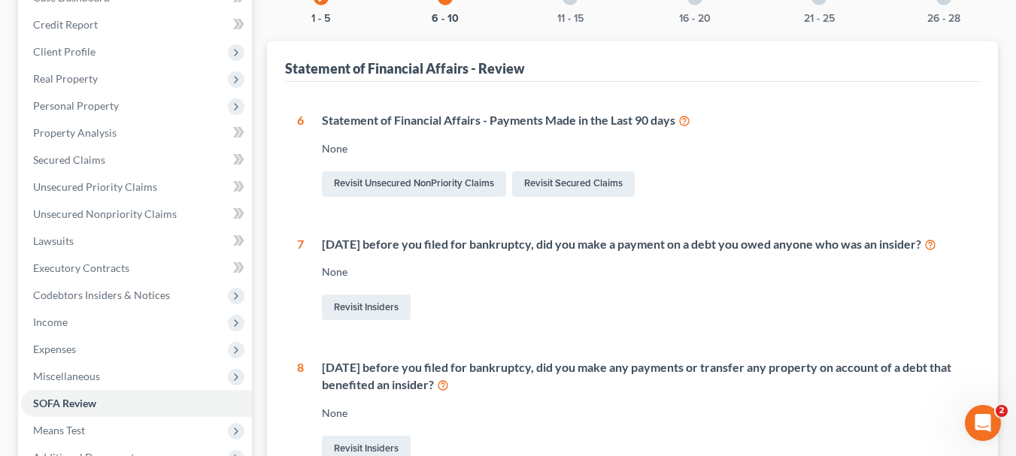
scroll to position [150, 0]
